Goal: Find specific page/section: Find specific page/section

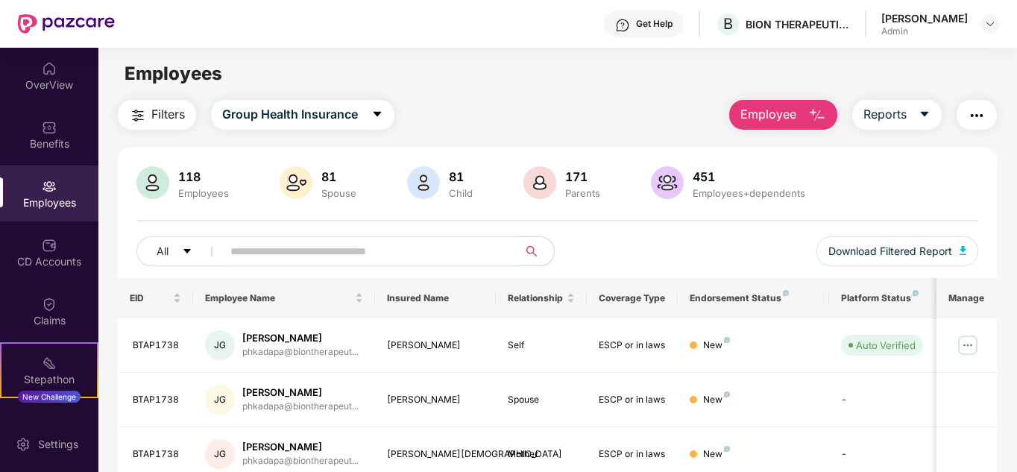
click at [48, 184] on img at bounding box center [49, 186] width 15 height 15
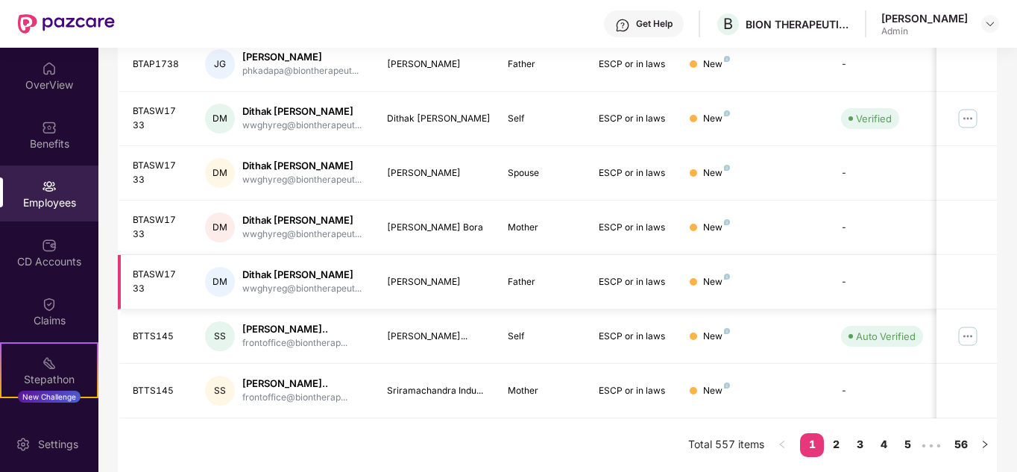
scroll to position [470, 0]
click at [888, 444] on link "4" at bounding box center [883, 444] width 24 height 22
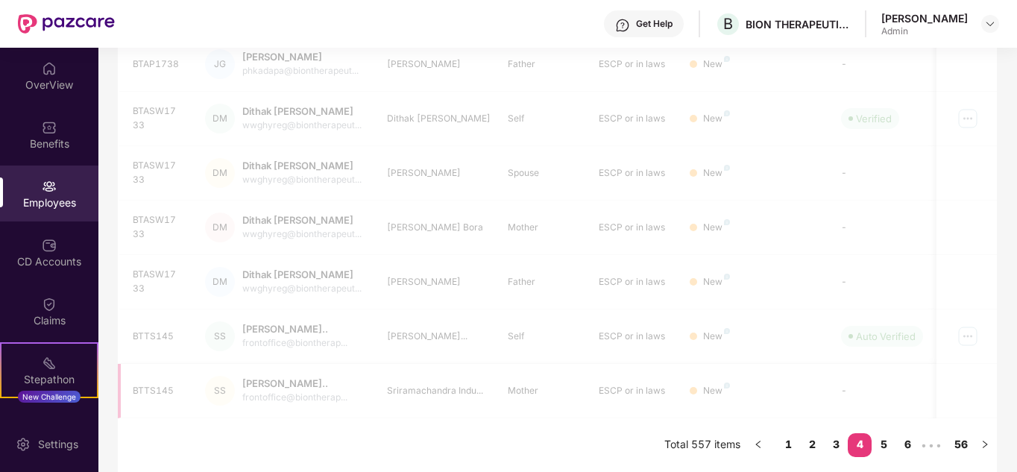
scroll to position [444, 0]
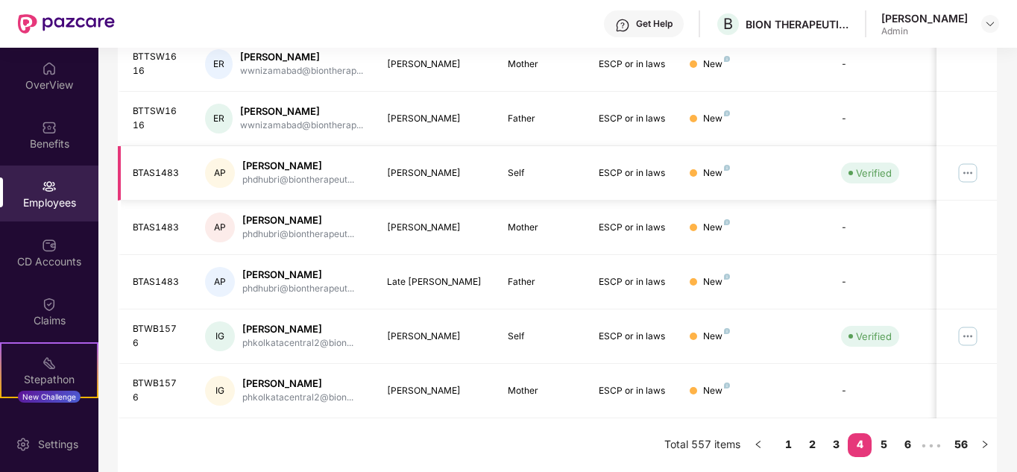
click at [972, 172] on img at bounding box center [968, 173] width 24 height 24
click at [985, 318] on td at bounding box center [966, 336] width 60 height 54
click at [973, 334] on img at bounding box center [968, 336] width 24 height 24
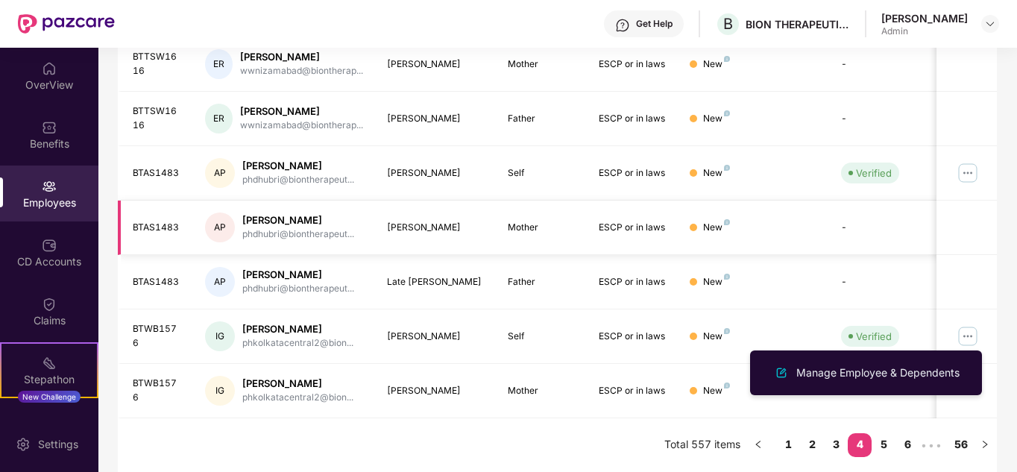
click at [982, 245] on td at bounding box center [966, 227] width 60 height 54
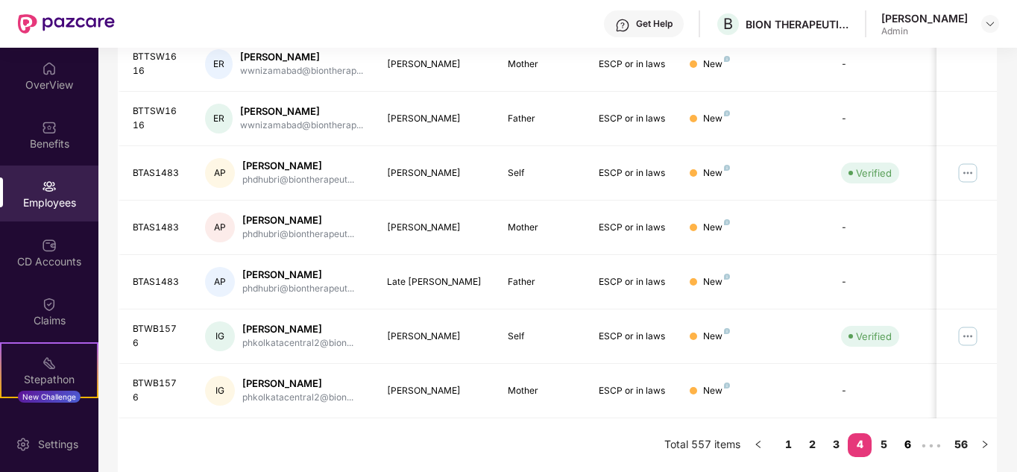
click at [909, 437] on link "6" at bounding box center [907, 444] width 24 height 22
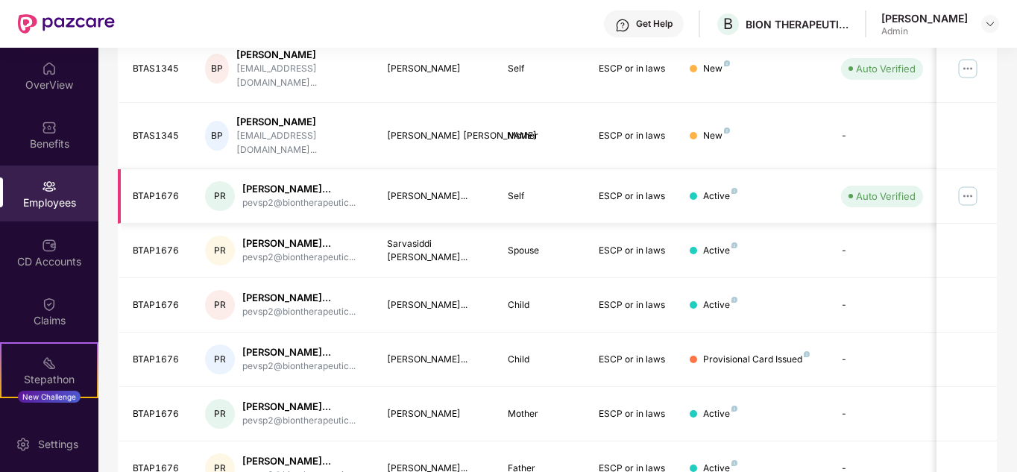
click at [968, 184] on img at bounding box center [968, 196] width 24 height 24
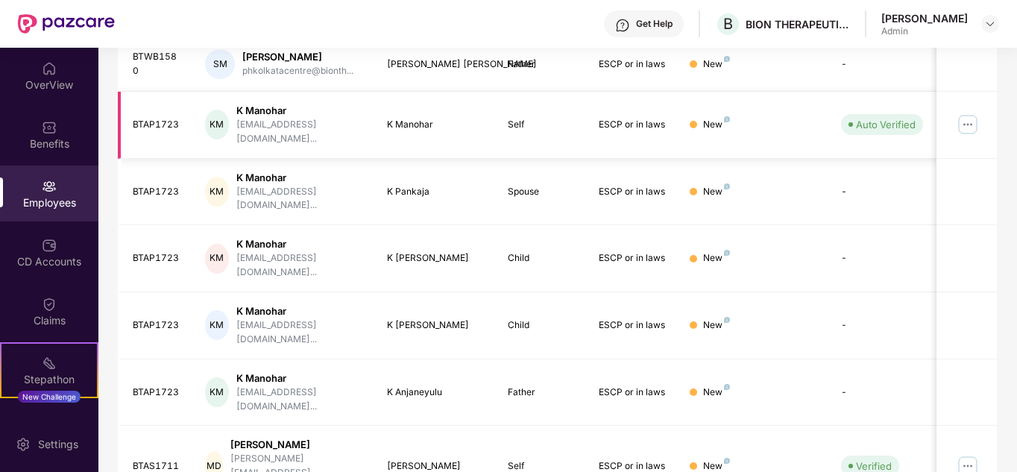
click at [972, 114] on img at bounding box center [968, 125] width 24 height 24
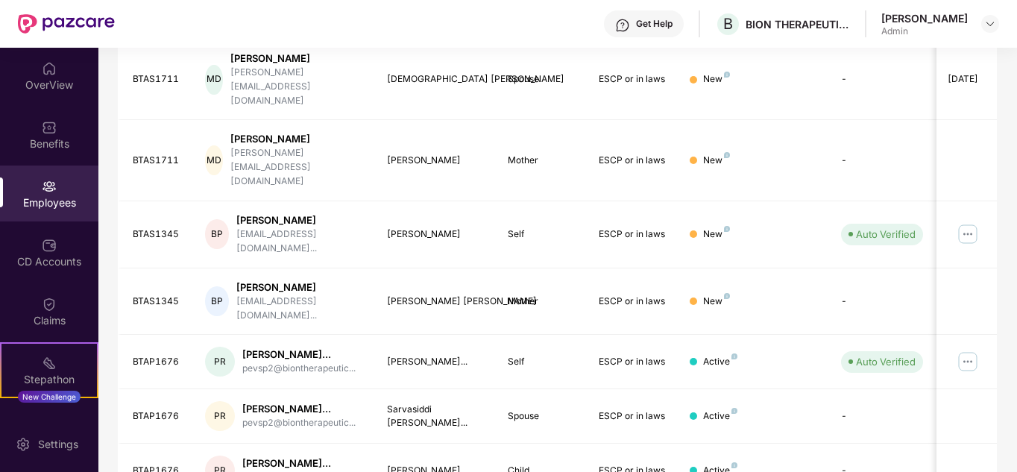
scroll to position [295, 0]
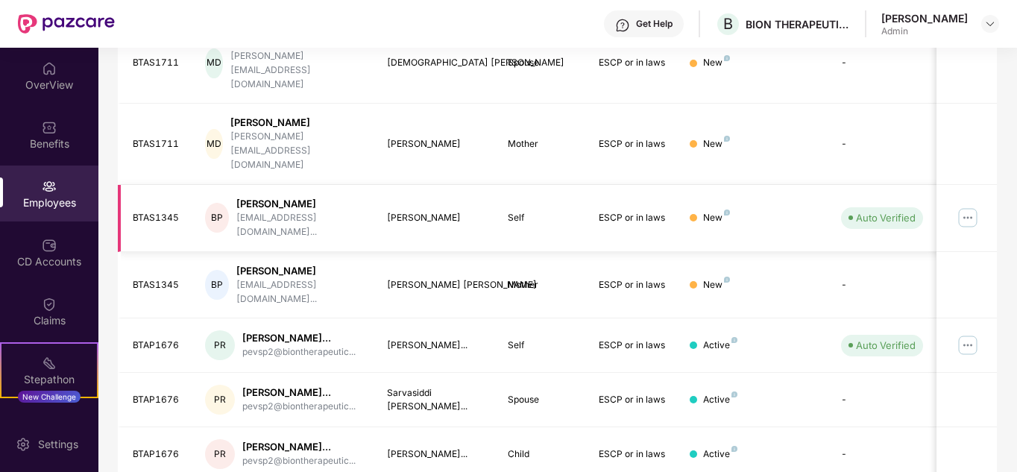
click at [973, 206] on img at bounding box center [968, 218] width 24 height 24
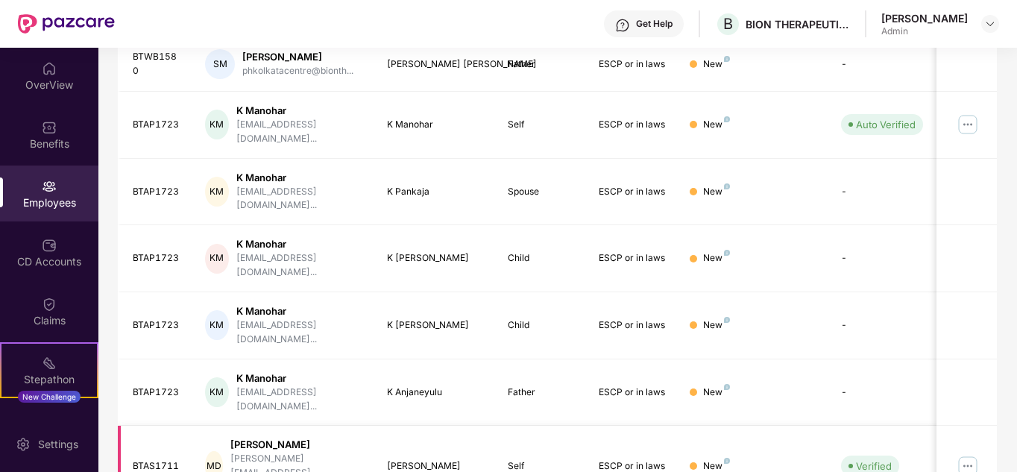
click at [968, 454] on img at bounding box center [968, 466] width 24 height 24
